Goal: Check status: Check status

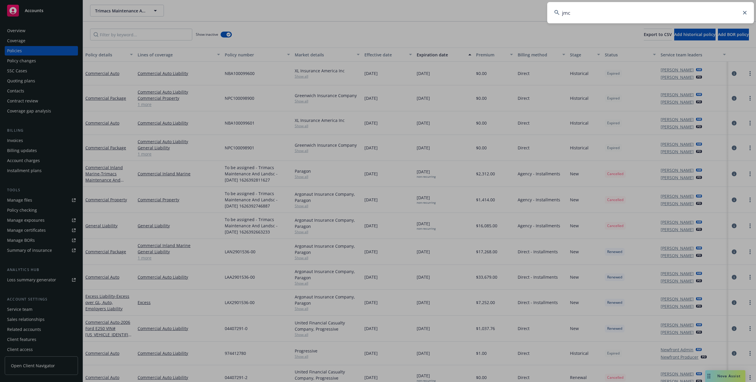
type input "jmc"
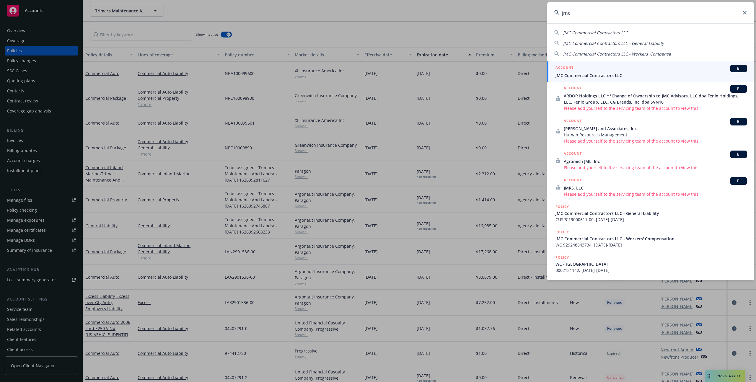
click at [603, 76] on span "JMC Commercial Contractors LLC" at bounding box center [651, 75] width 191 height 6
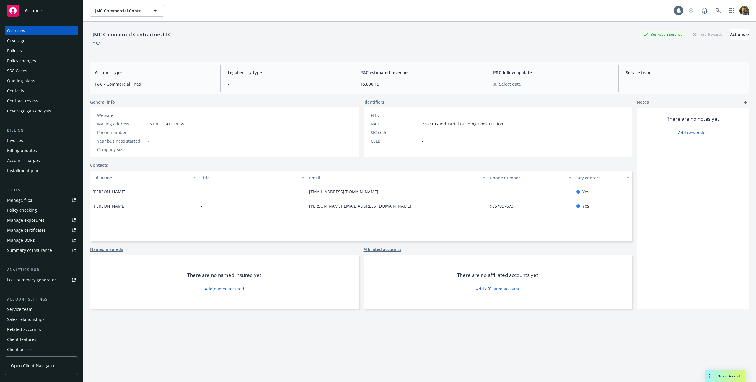
click at [21, 50] on div "Policies" at bounding box center [14, 50] width 15 height 9
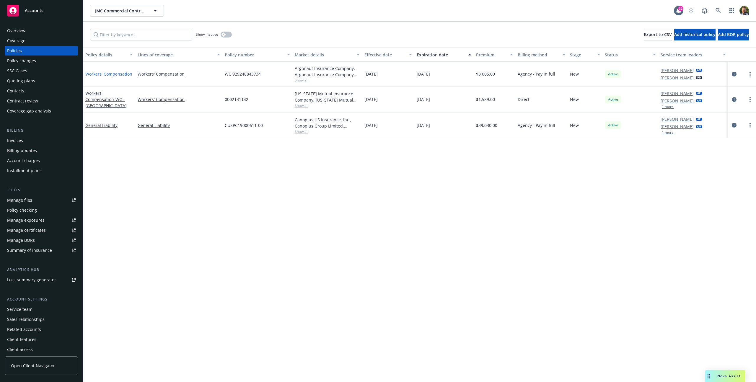
click at [124, 72] on link "Workers' Compensation" at bounding box center [108, 74] width 47 height 6
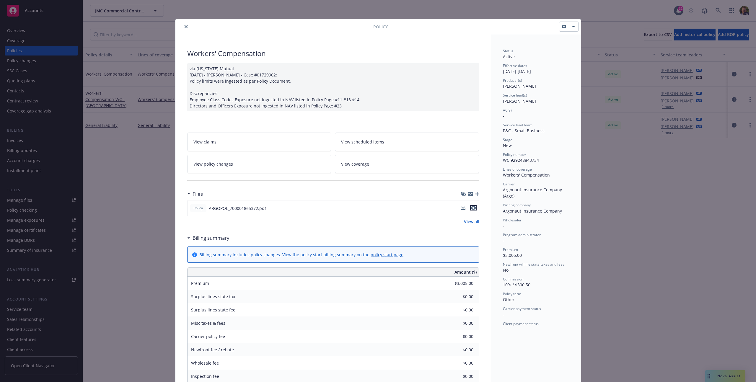
click at [473, 208] on icon "preview file" at bounding box center [473, 208] width 5 height 4
click at [184, 26] on icon "close" at bounding box center [186, 27] width 4 height 4
